Goal: Task Accomplishment & Management: Manage account settings

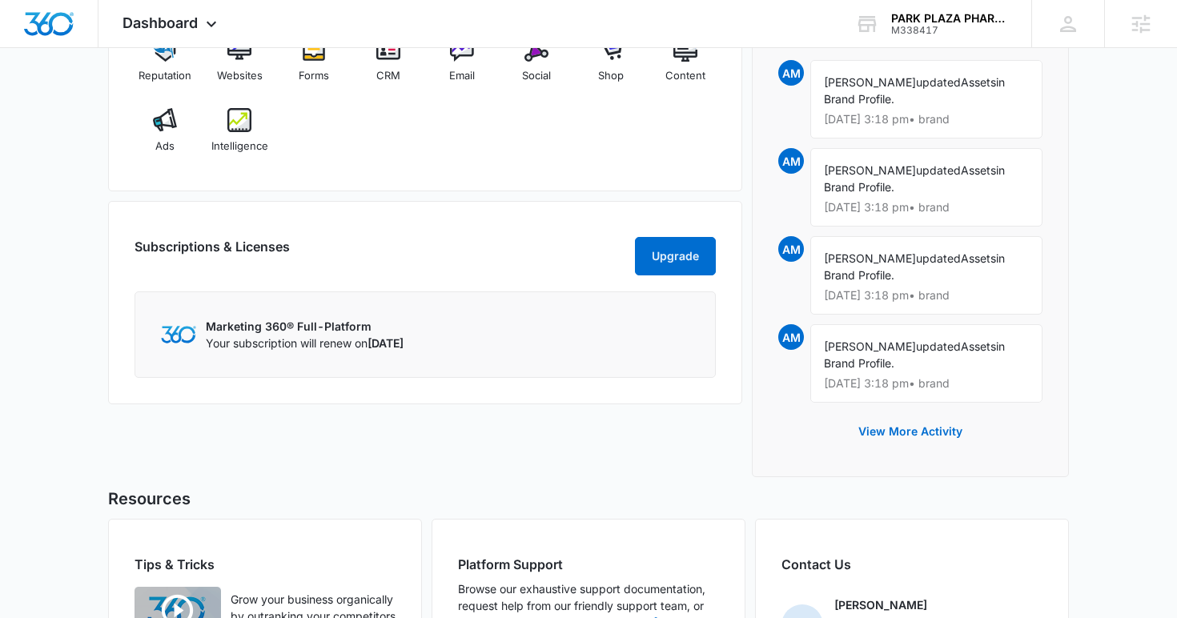
scroll to position [1255, 0]
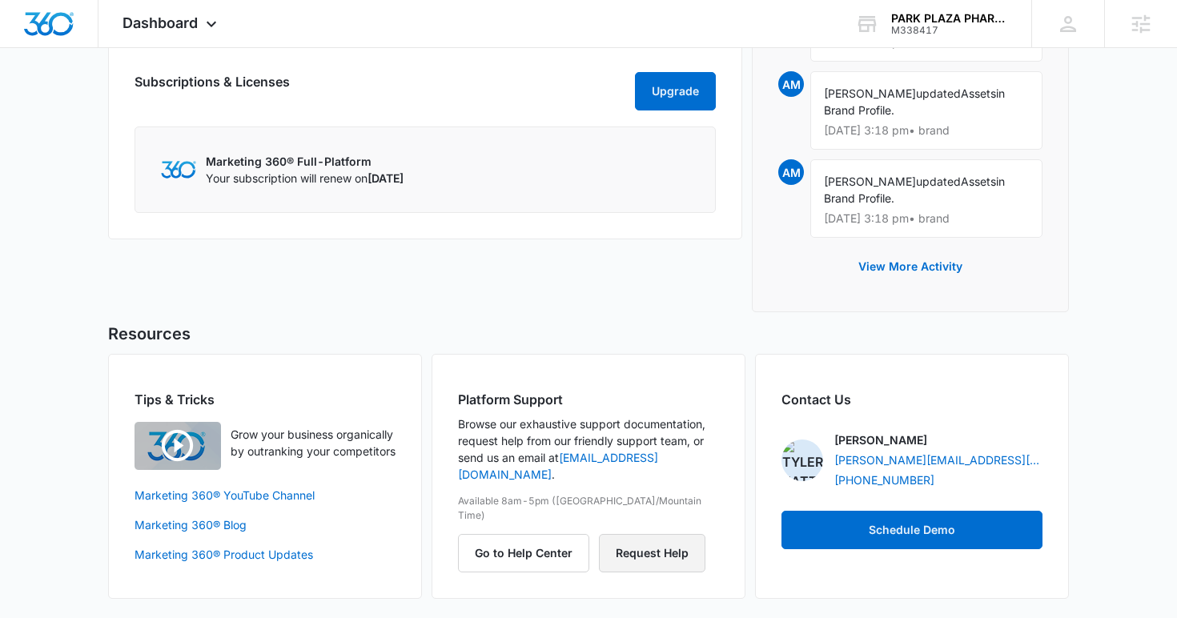
click at [641, 534] on button "Request Help" at bounding box center [652, 553] width 106 height 38
click at [887, 16] on div "PARK PLAZA PHARMACY M338417 Your Accounts View All" at bounding box center [931, 23] width 200 height 47
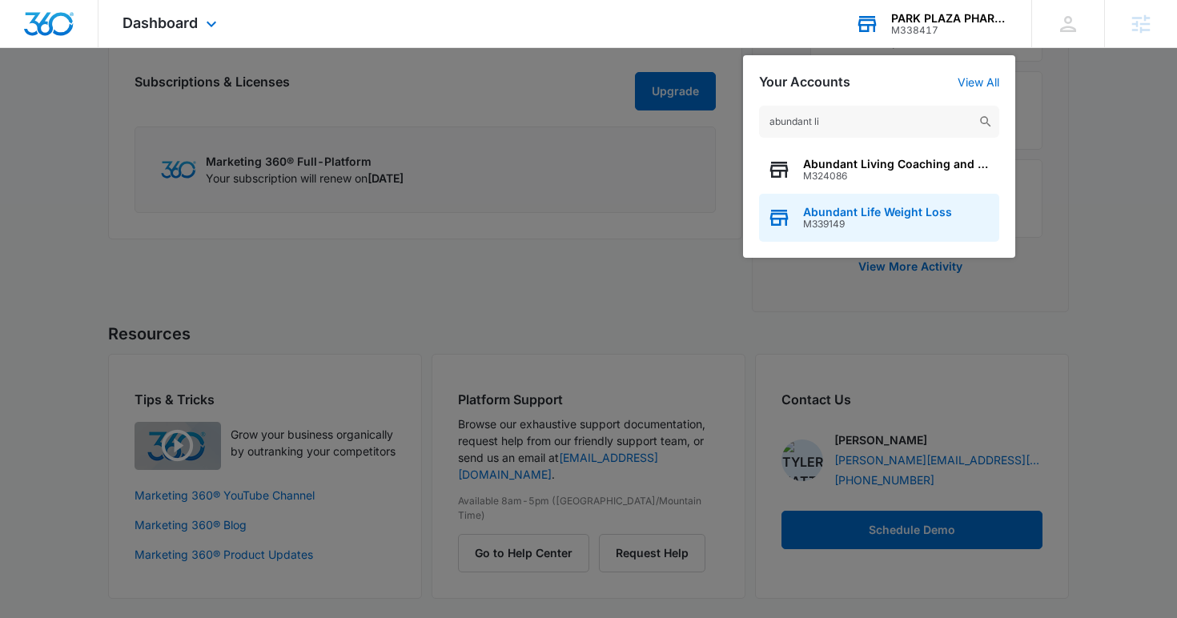
type input "abundant li"
click at [854, 207] on span "Abundant Life Weight Loss" at bounding box center [877, 212] width 149 height 13
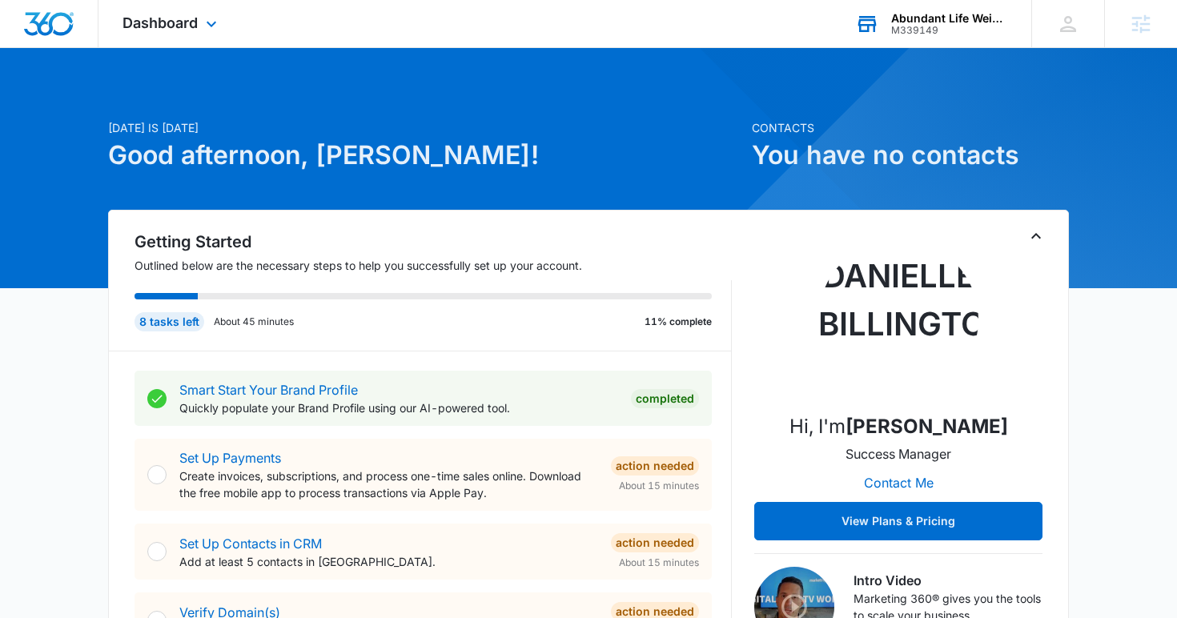
click at [883, 20] on div "Abundant Life Weight Loss M339149 Your Accounts View All" at bounding box center [931, 23] width 200 height 47
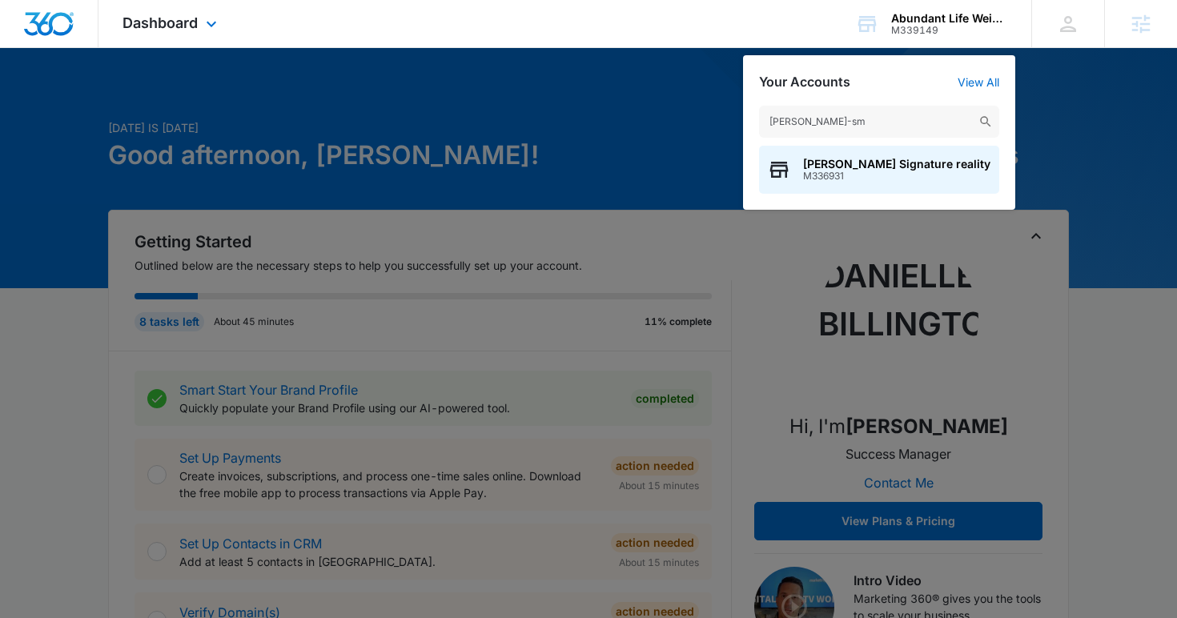
type input "anderson-sm"
